Goal: Information Seeking & Learning: Check status

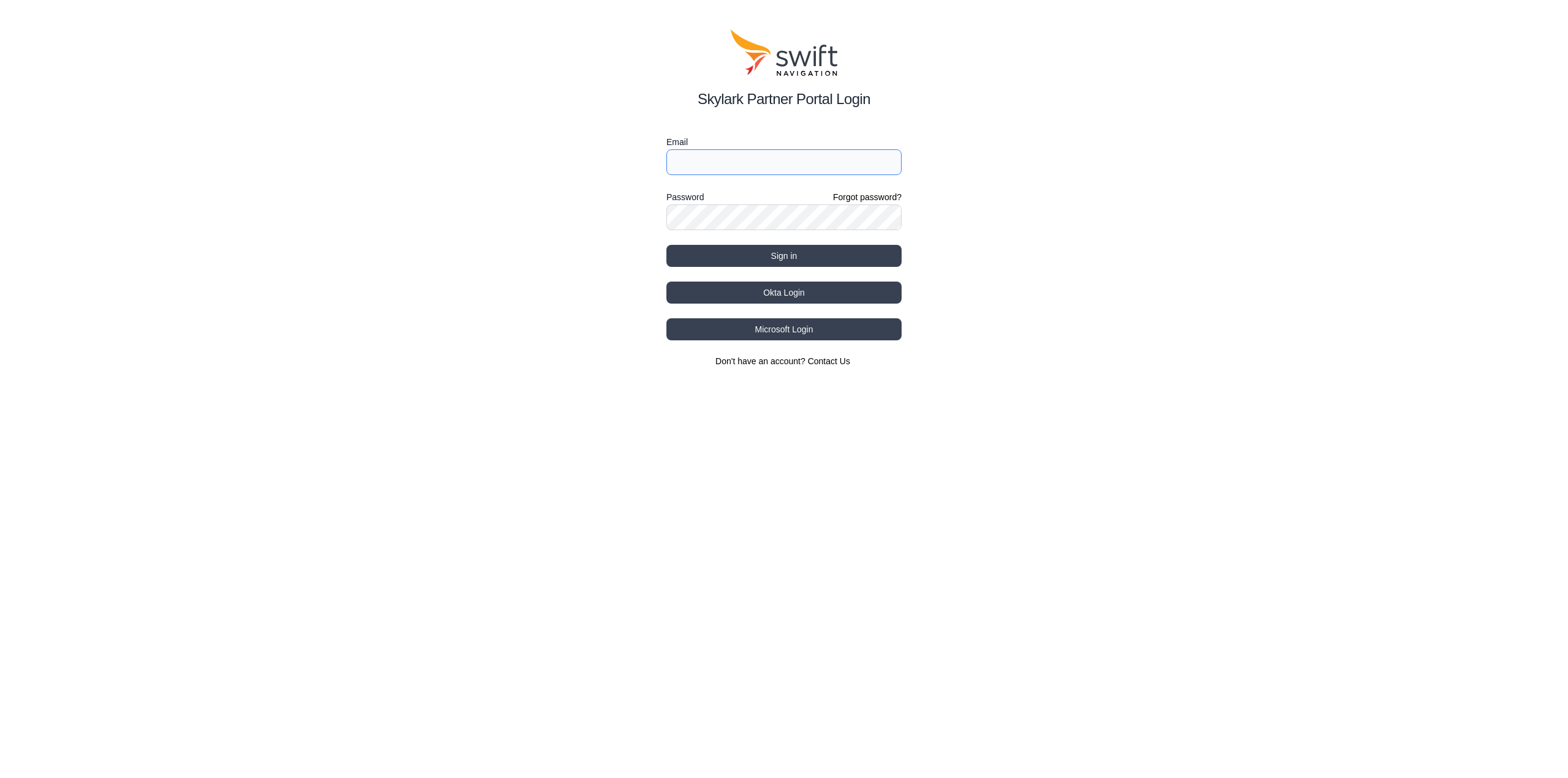
type input "[EMAIL_ADDRESS][DOMAIN_NAME]"
click at [717, 258] on button "Sign in" at bounding box center [784, 256] width 235 height 22
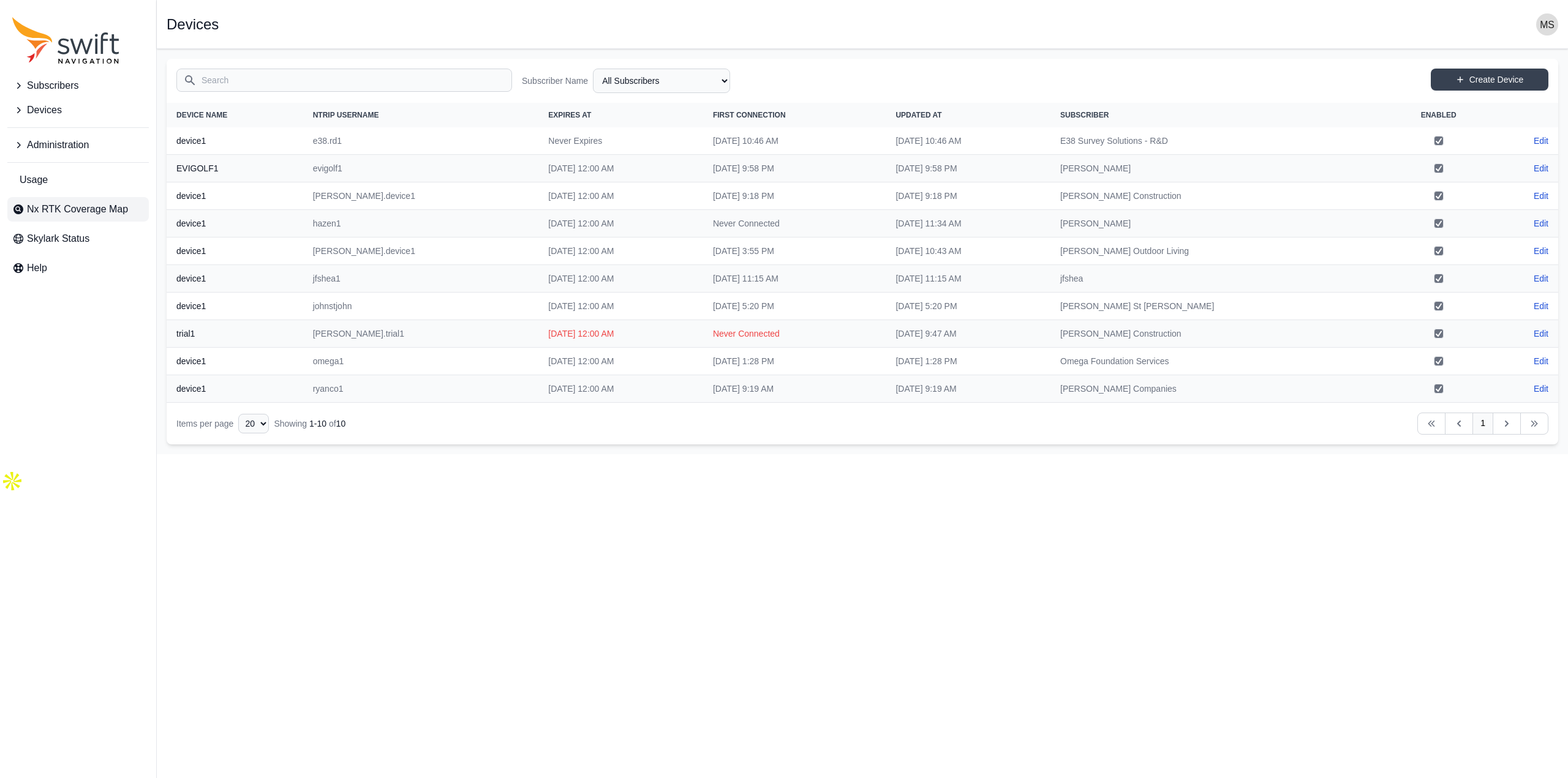
click at [67, 209] on span "Nx RTK Coverage Map" at bounding box center [77, 210] width 101 height 15
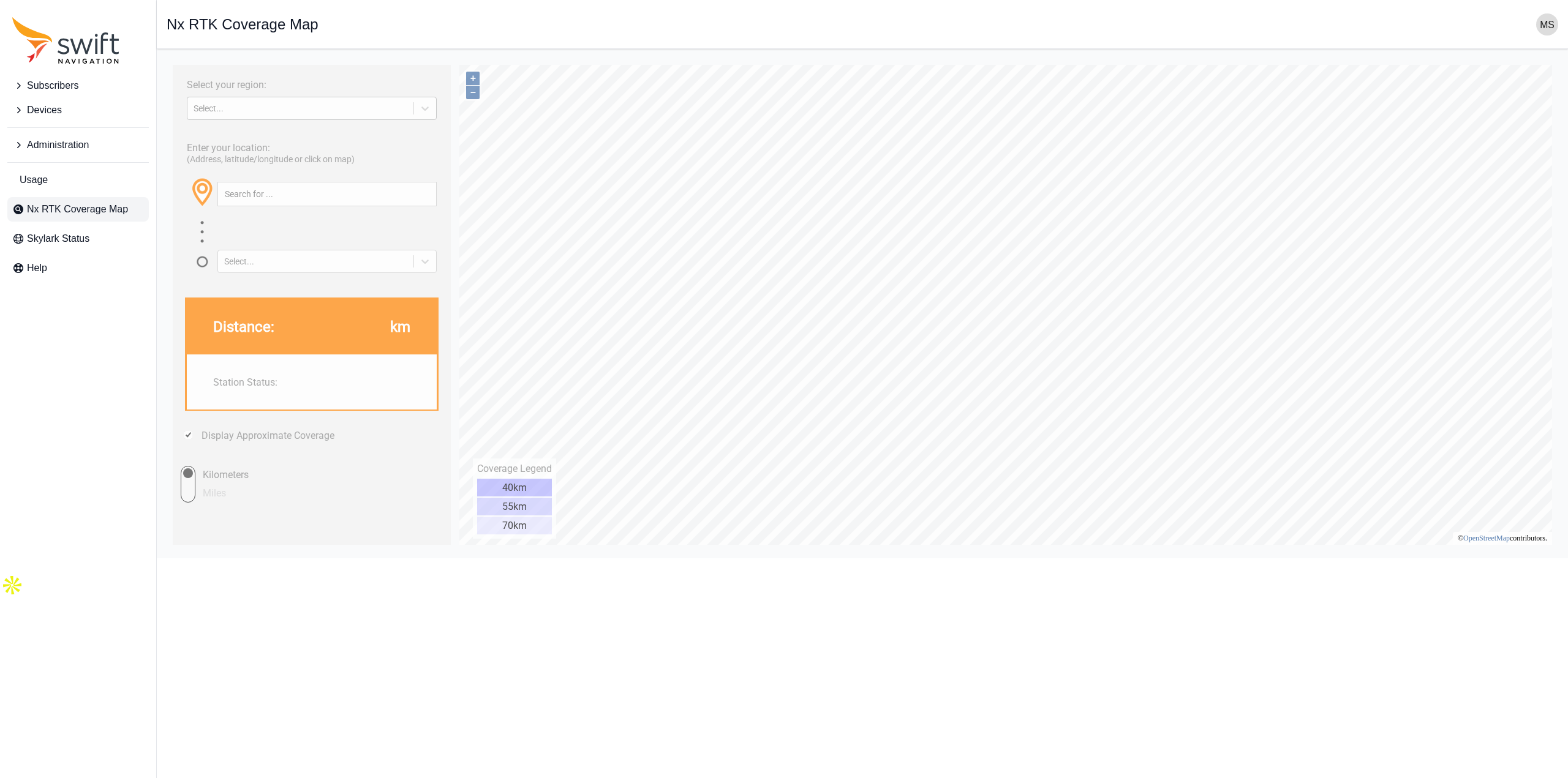
click at [244, 118] on div "Select..." at bounding box center [311, 109] width 250 height 23
click at [249, 154] on div "[GEOGRAPHIC_DATA]" at bounding box center [311, 156] width 250 height 19
click at [337, 203] on input "text" at bounding box center [327, 194] width 218 height 23
click at [244, 197] on input "[GEOGRAPHIC_DATA], [US_STATE]" at bounding box center [327, 194] width 218 height 23
click at [228, 193] on span at bounding box center [218, 203] width 24 height 23
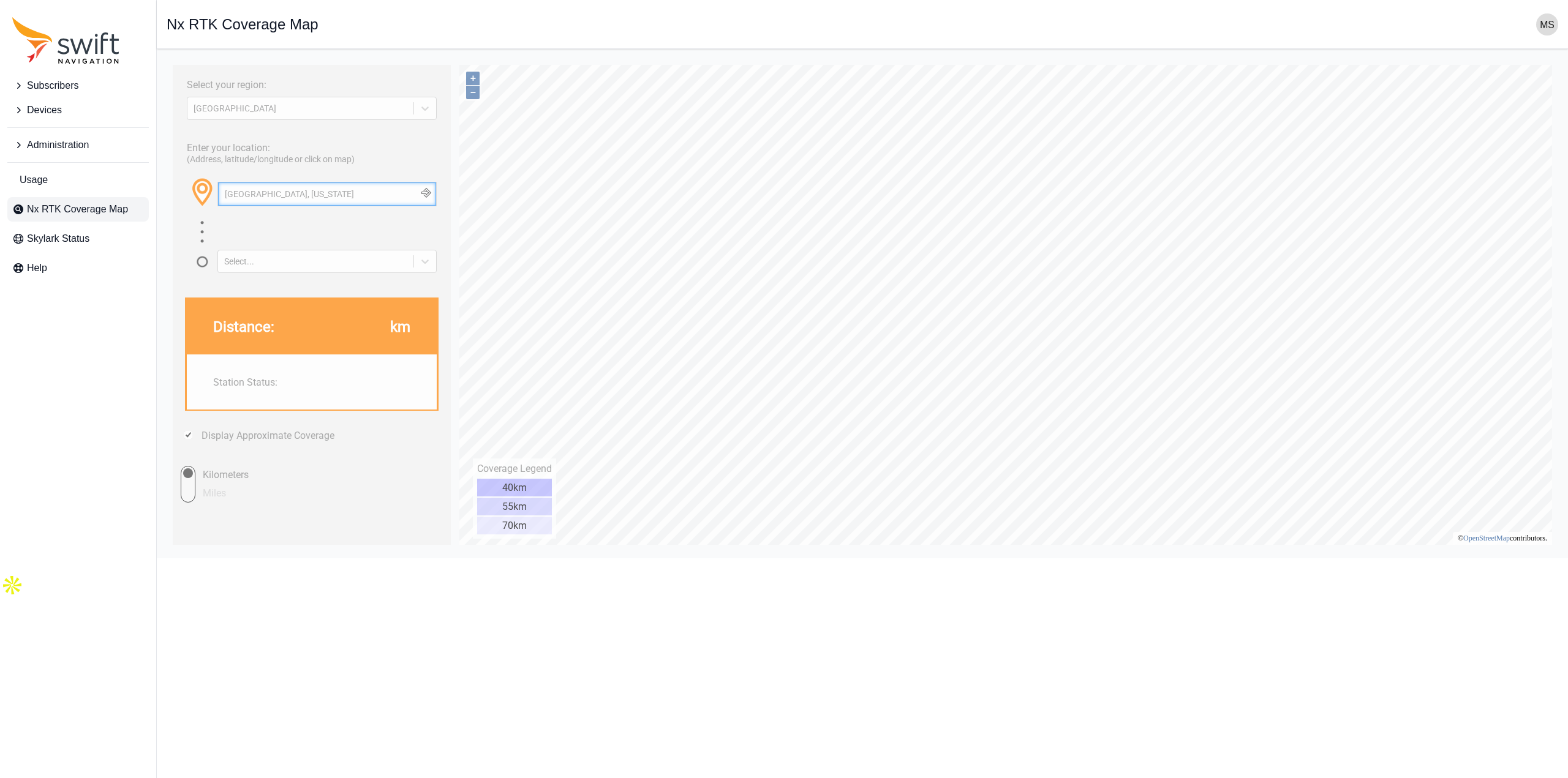
drag, startPoint x: 334, startPoint y: 197, endPoint x: 168, endPoint y: 197, distance: 166.0
click at [168, 59] on html "Select your region: [GEOGRAPHIC_DATA] Enter your location: (Address, latitude/l…" at bounding box center [862, 59] width 1391 height 0
drag, startPoint x: 325, startPoint y: 192, endPoint x: 319, endPoint y: 254, distance: 62.3
click at [167, 59] on html "Select your region: [GEOGRAPHIC_DATA] Enter your location: (Address, latitude/l…" at bounding box center [862, 59] width 1391 height 0
drag, startPoint x: 280, startPoint y: 192, endPoint x: 164, endPoint y: 191, distance: 116.0
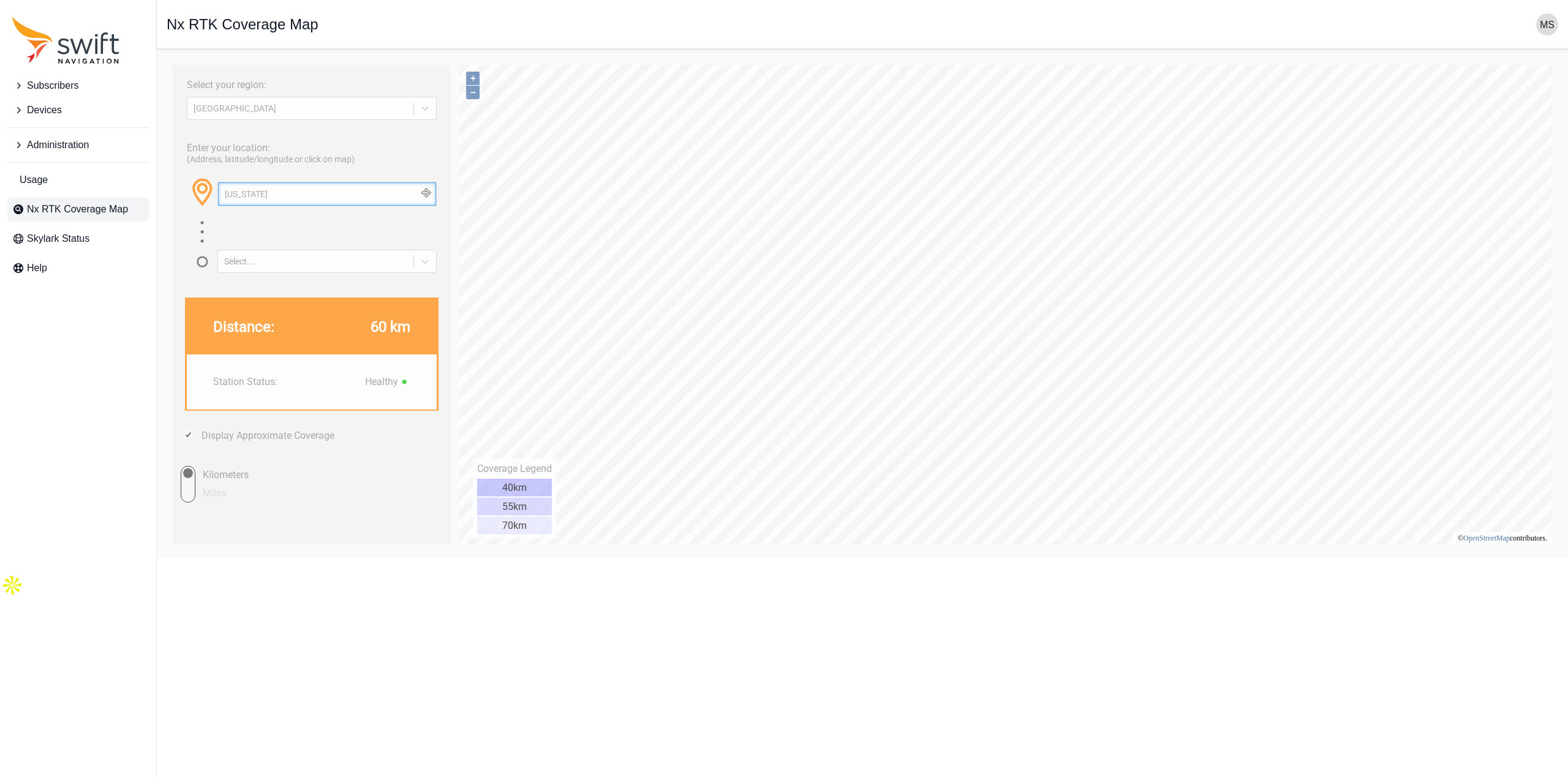
click at [167, 59] on html "Select your region: [GEOGRAPHIC_DATA] Enter your location: (Address, latitude/l…" at bounding box center [862, 59] width 1391 height 0
type input "[US_STATE]"
